Goal: Find specific page/section: Find specific page/section

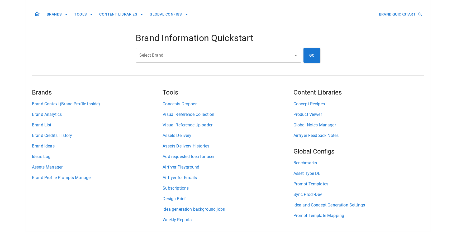
click at [214, 56] on input "Select Brand" at bounding box center [214, 55] width 153 height 10
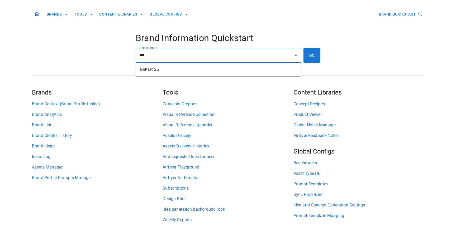
click at [232, 73] on li "GiiKER SG" at bounding box center [219, 69] width 166 height 9
type input "*********"
click at [310, 60] on button "GO" at bounding box center [311, 55] width 17 height 15
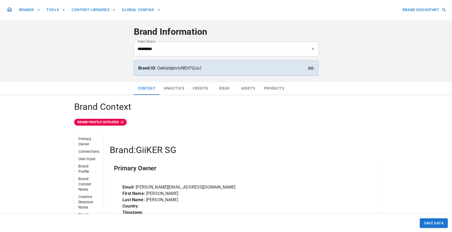
click at [246, 88] on button "Assets" at bounding box center [248, 88] width 24 height 13
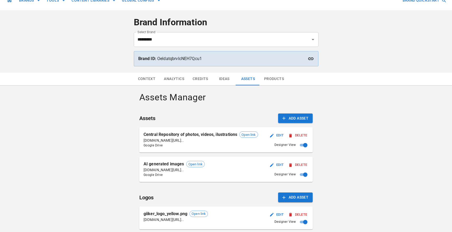
scroll to position [11, 0]
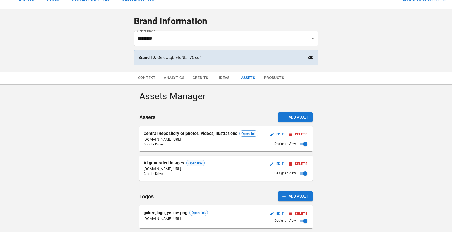
click at [193, 164] on span "Open link" at bounding box center [196, 163] width 18 height 5
